Goal: Information Seeking & Learning: Find specific fact

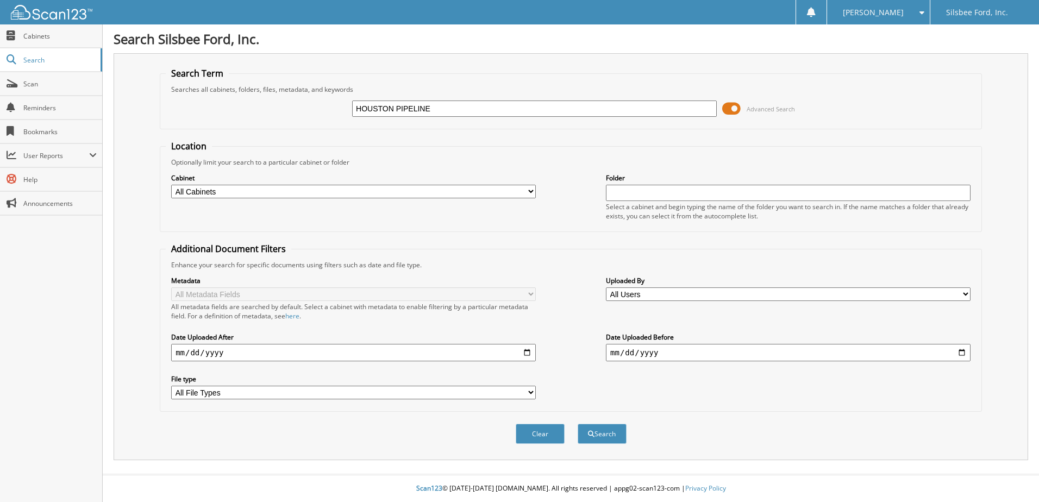
type input "HOUSTON PIPELINE"
click at [730, 107] on span at bounding box center [731, 109] width 18 height 16
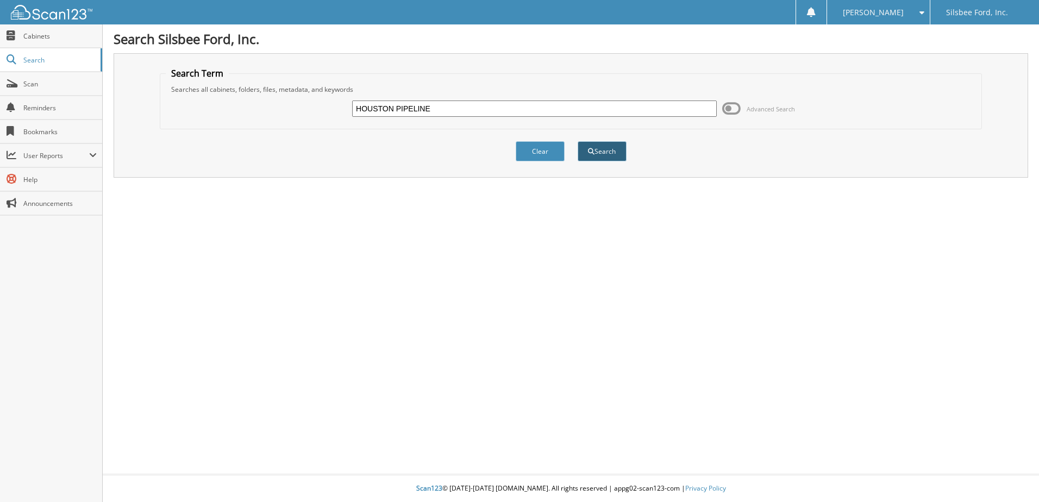
click at [594, 156] on button "Search" at bounding box center [602, 151] width 49 height 20
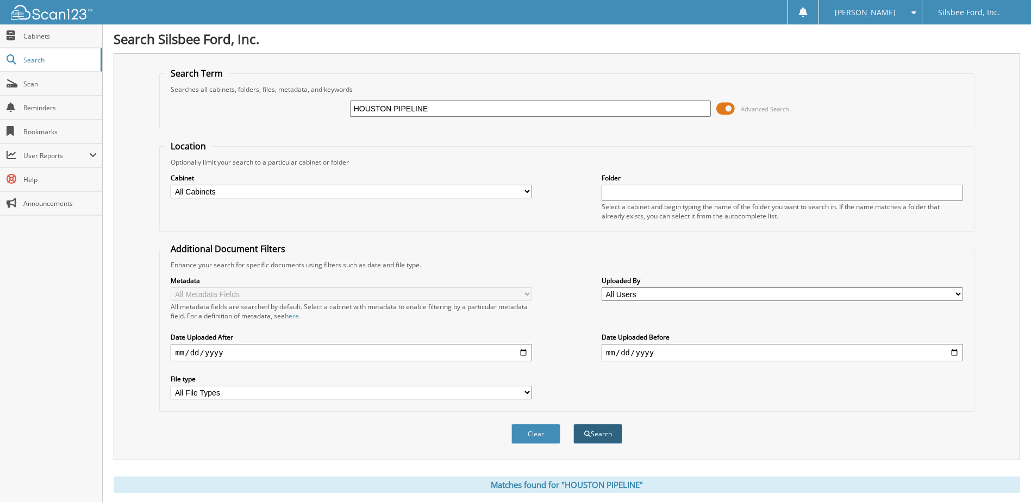
click at [599, 431] on button "Search" at bounding box center [597, 434] width 49 height 20
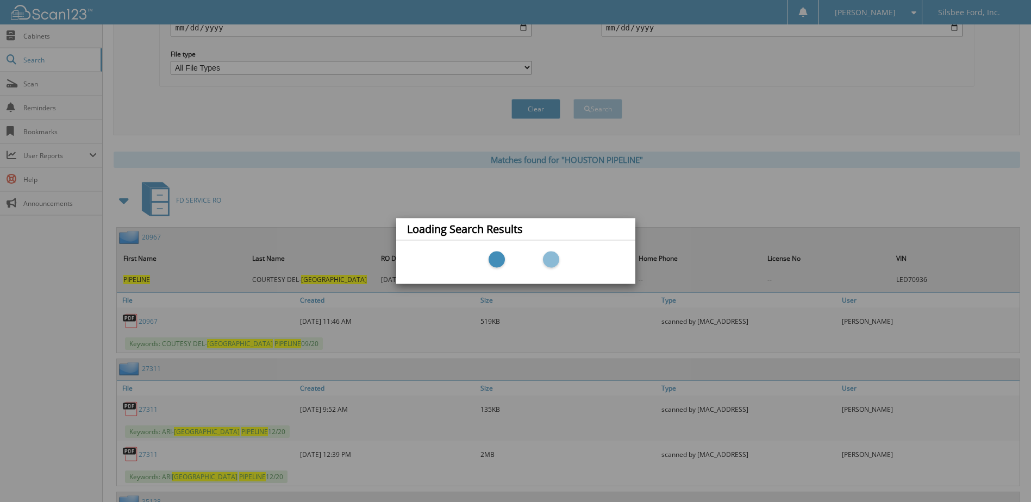
scroll to position [435, 0]
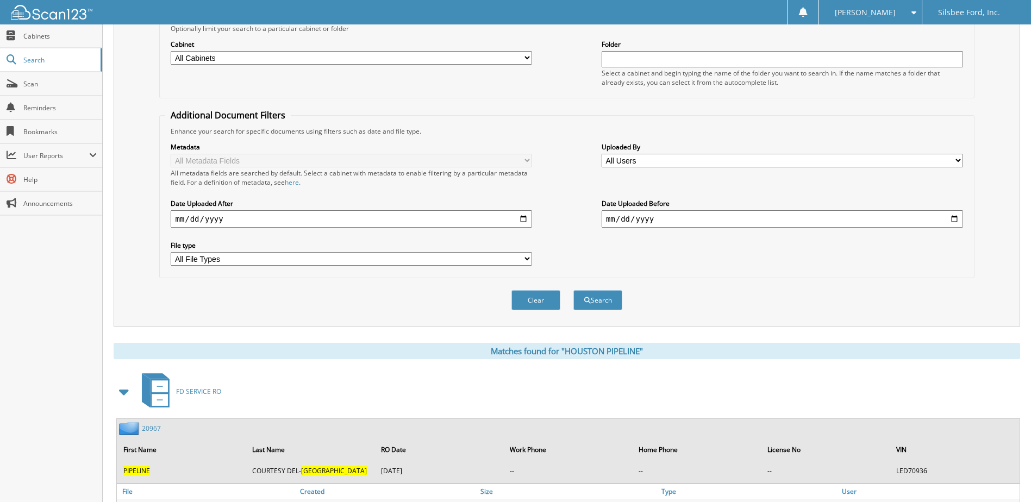
scroll to position [109, 0]
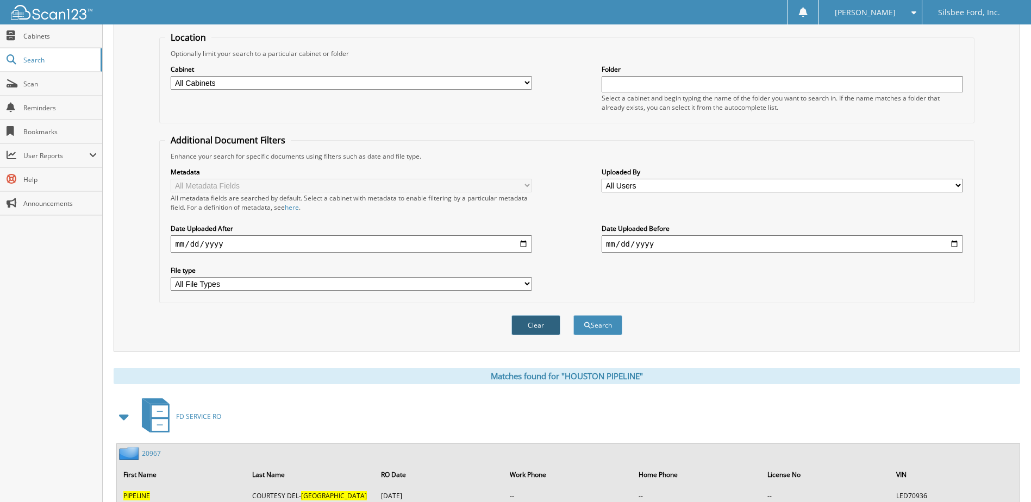
click at [537, 327] on button "Clear" at bounding box center [535, 325] width 49 height 20
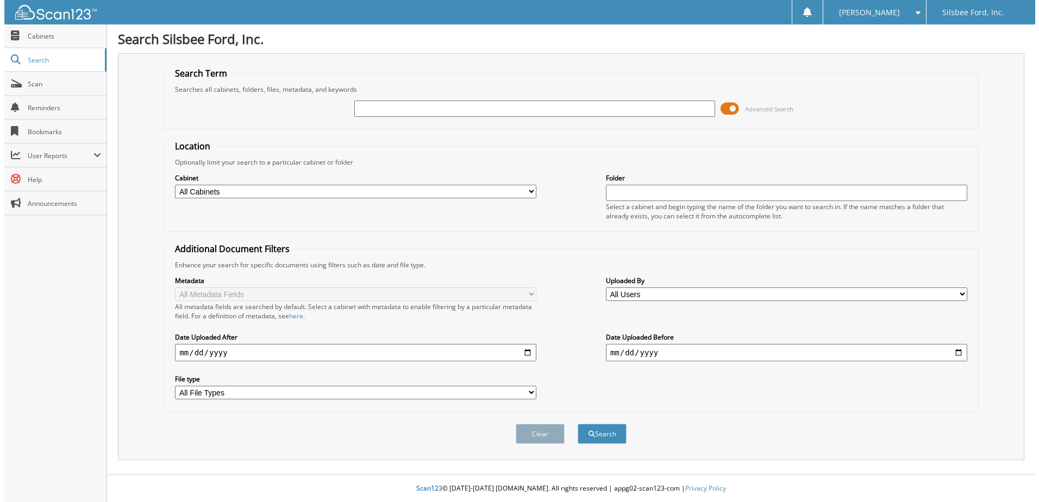
scroll to position [0, 0]
click at [35, 59] on span "Search" at bounding box center [59, 59] width 72 height 9
click at [31, 36] on span "Cabinets" at bounding box center [59, 36] width 73 height 9
